Goal: Information Seeking & Learning: Learn about a topic

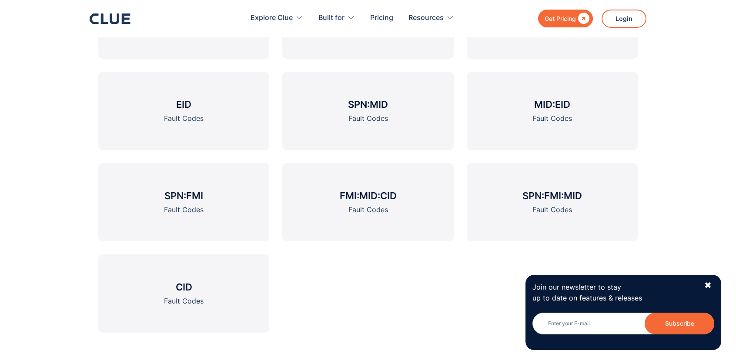
scroll to position [1276, 0]
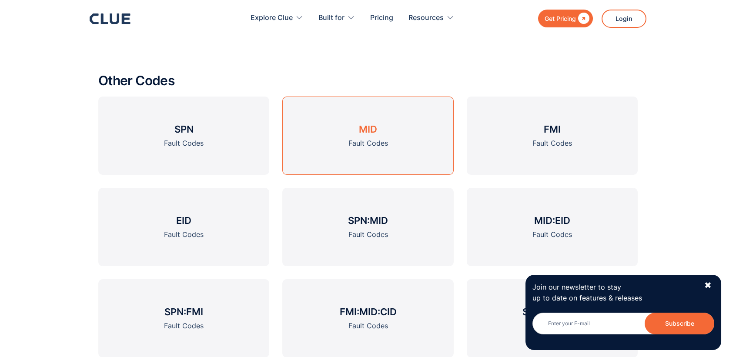
click at [367, 131] on h3 "MID" at bounding box center [368, 129] width 18 height 13
